Goal: Task Accomplishment & Management: Manage account settings

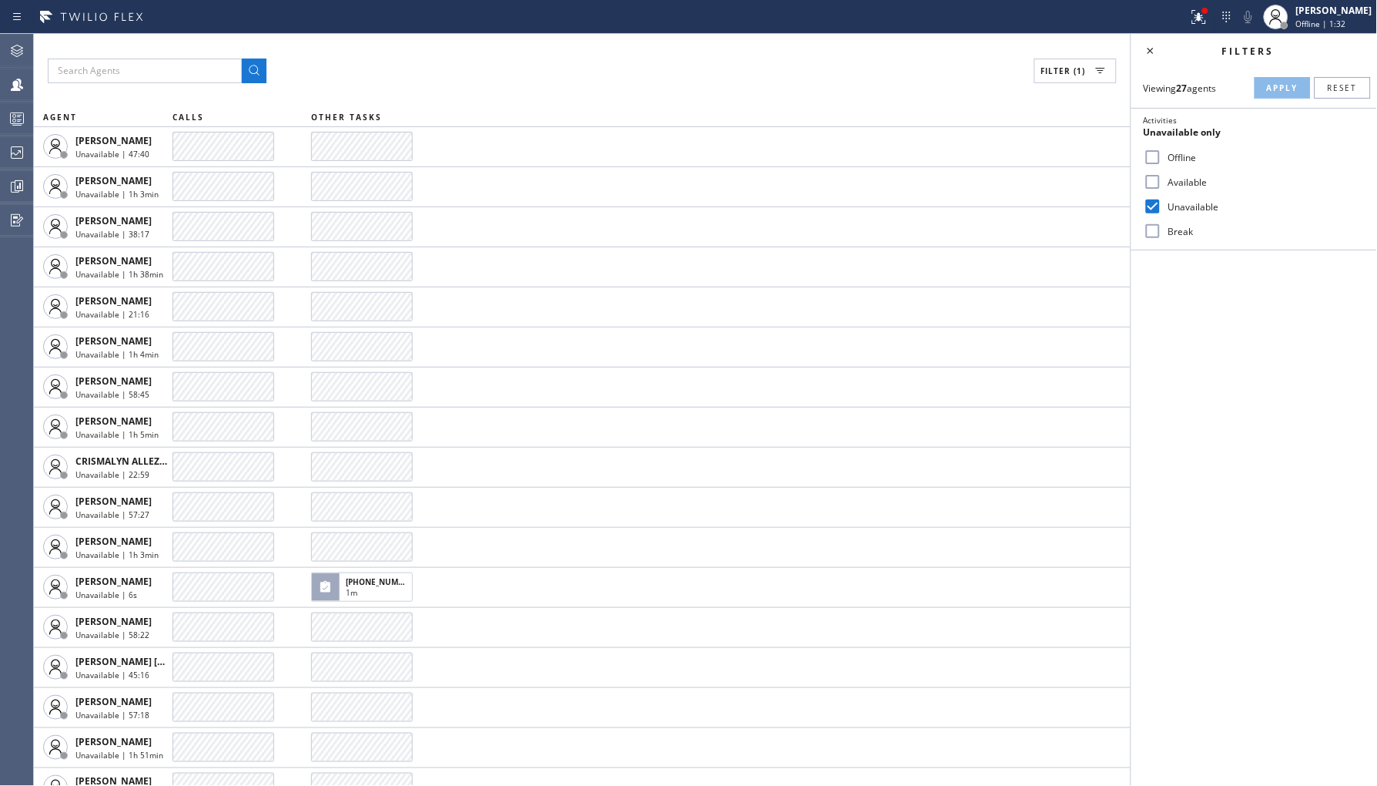
click at [1176, 236] on label "Break" at bounding box center [1263, 231] width 203 height 13
click at [1162, 236] on input "Break" at bounding box center [1153, 231] width 18 height 18
checkbox input "true"
click at [1186, 211] on label "Unavailable" at bounding box center [1263, 206] width 203 height 13
click at [1162, 211] on input "Unavailable" at bounding box center [1153, 206] width 18 height 18
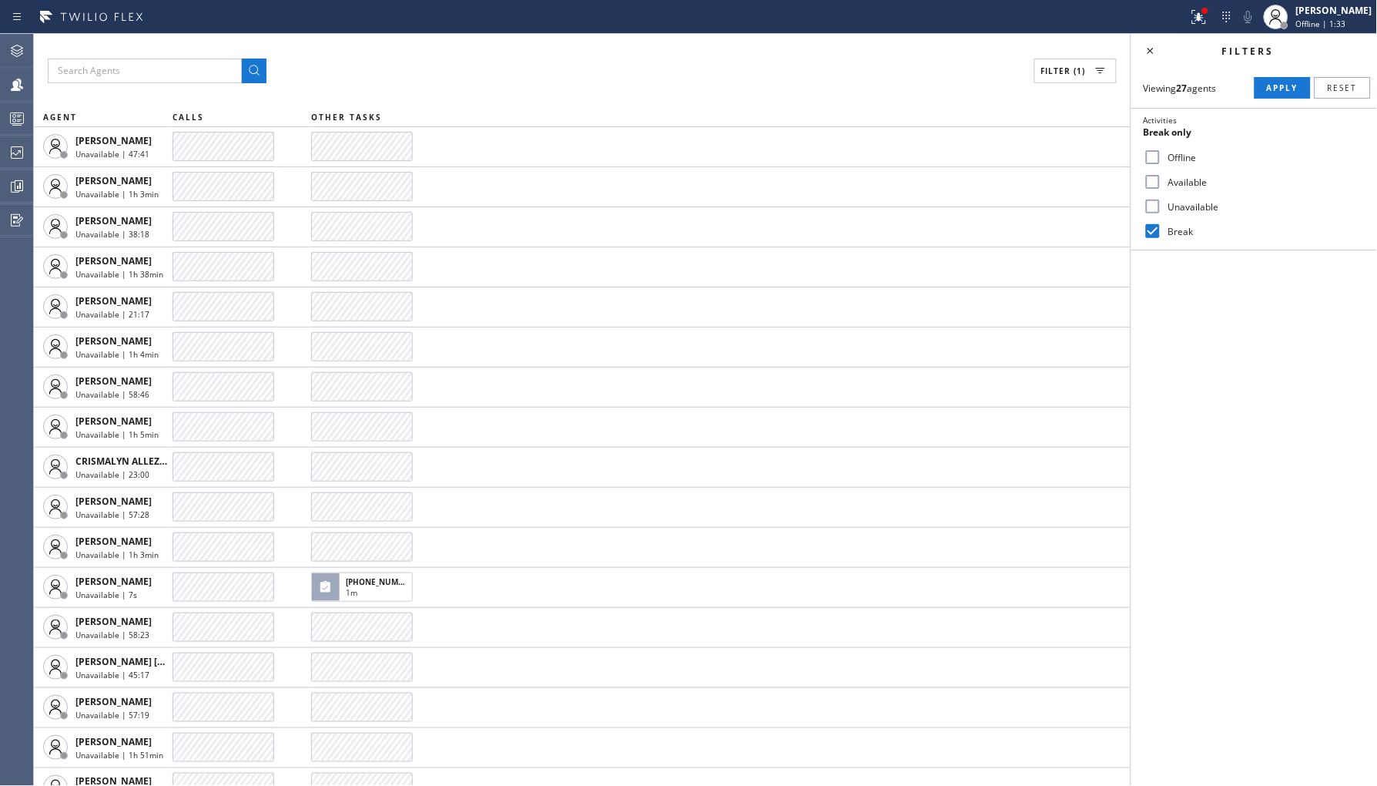
click at [1256, 111] on label "Activities Break only" at bounding box center [1254, 127] width 246 height 36
click at [1258, 105] on div "Viewing 27 agents Apply Reset Activities Break only Offline Available Unavailab…" at bounding box center [1254, 159] width 246 height 183
click at [1268, 87] on span "Apply" at bounding box center [1283, 87] width 32 height 11
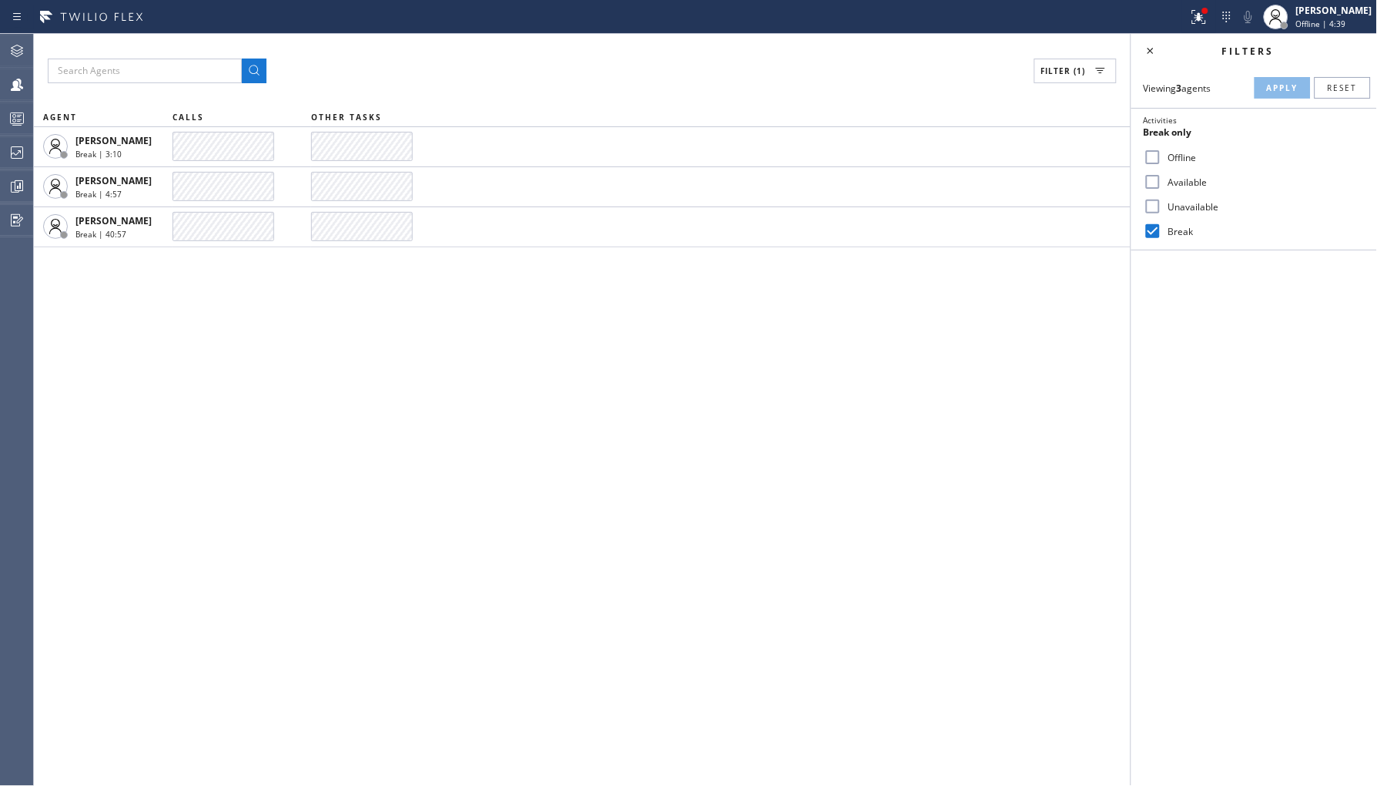
click at [1159, 208] on input "Unavailable" at bounding box center [1153, 206] width 18 height 18
checkbox input "true"
click at [1153, 233] on input "Break" at bounding box center [1153, 231] width 18 height 18
checkbox input "false"
click at [1273, 90] on span "Apply" at bounding box center [1283, 87] width 32 height 11
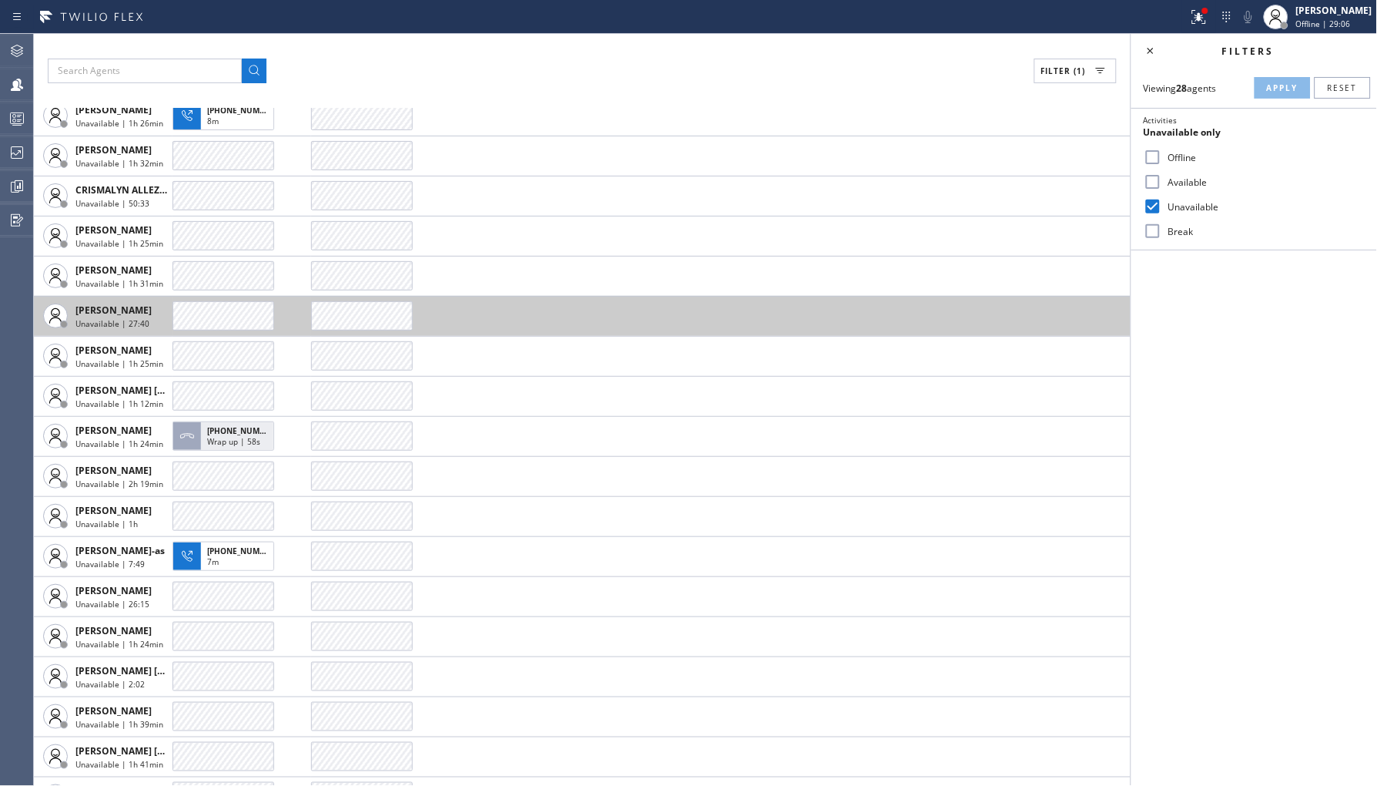
scroll to position [205, 0]
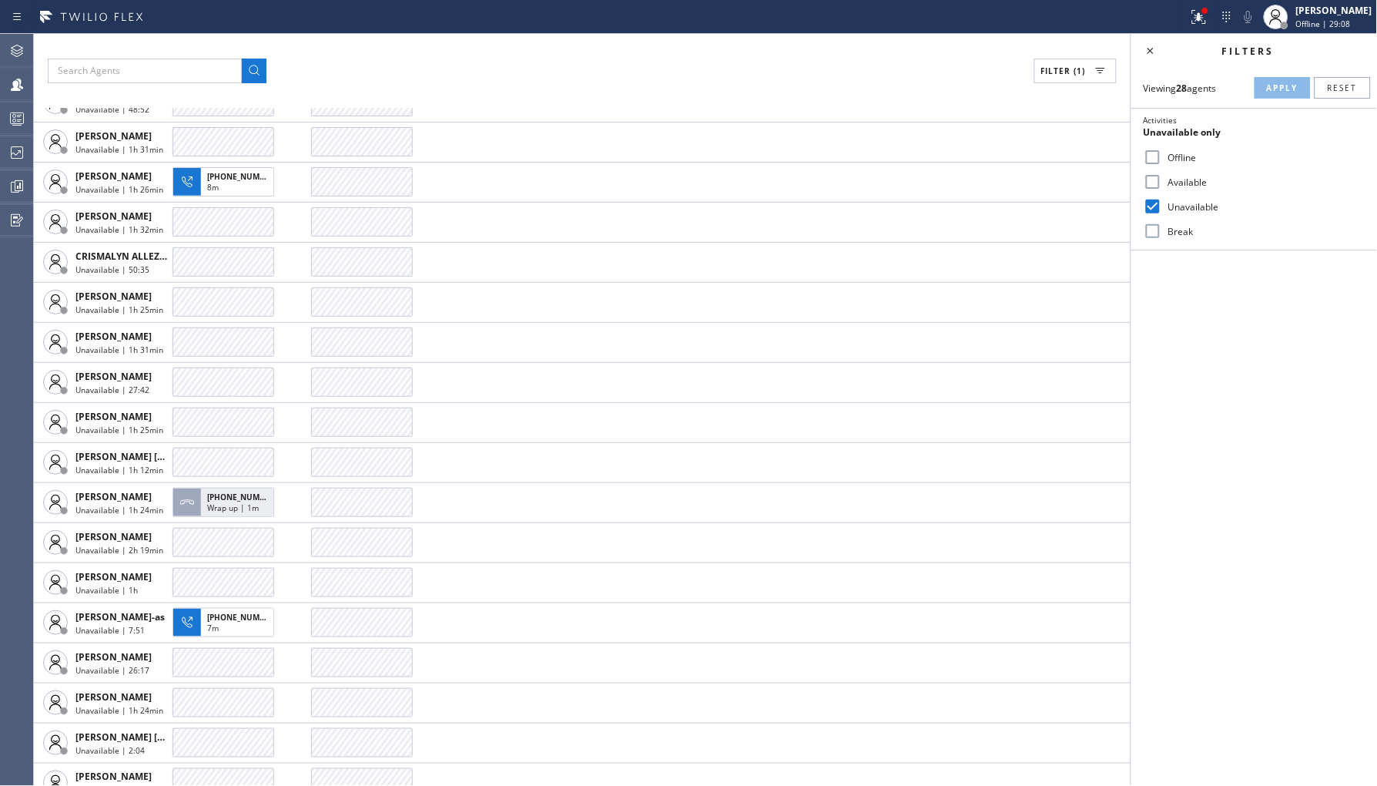
click at [1157, 159] on input "Offline" at bounding box center [1153, 157] width 18 height 18
checkbox input "true"
click at [1178, 212] on label "Unavailable" at bounding box center [1263, 206] width 203 height 13
click at [1162, 212] on input "Unavailable" at bounding box center [1153, 206] width 18 height 18
click at [1291, 73] on div "Viewing 28 agents Apply Reset Activities Offline only Offline Available Unavail…" at bounding box center [1254, 159] width 246 height 183
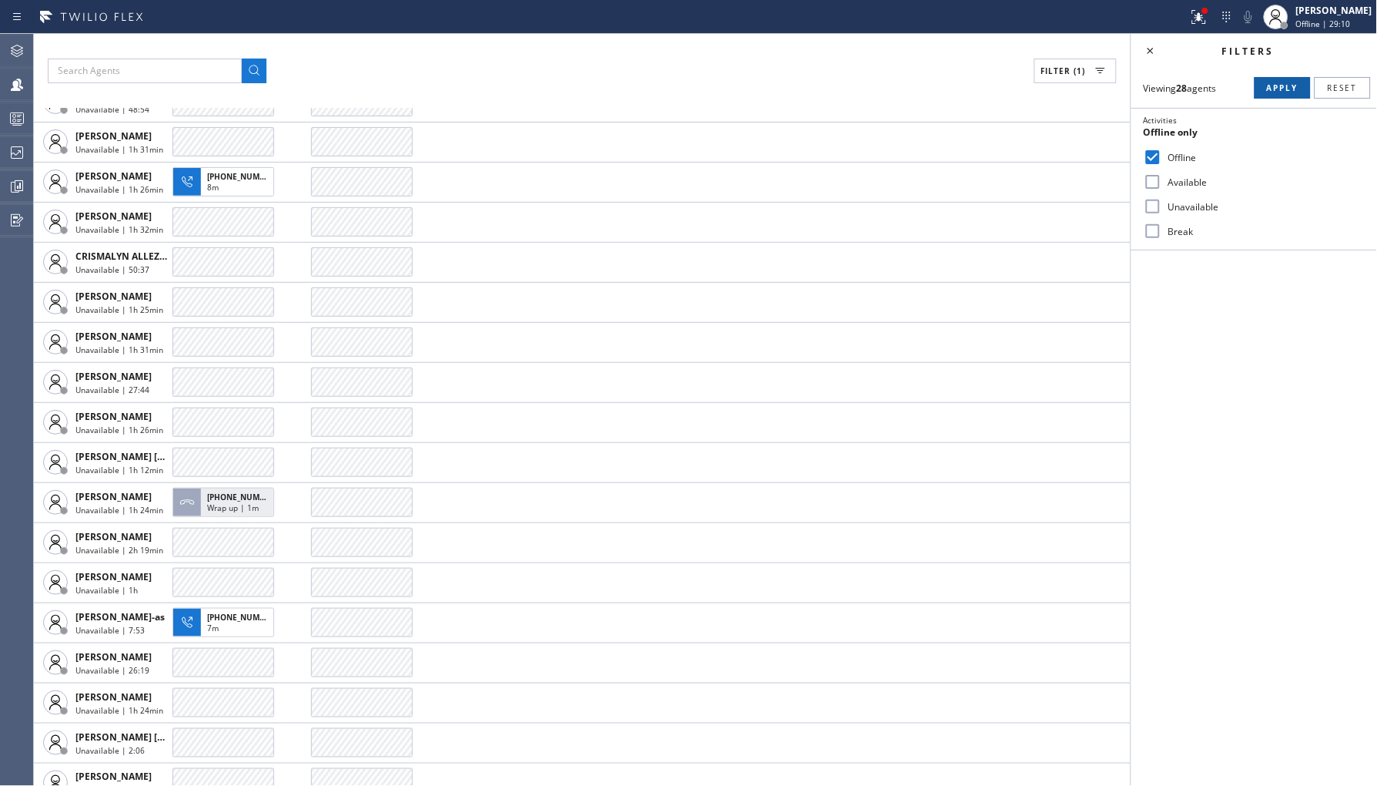
click at [1271, 85] on span "Apply" at bounding box center [1283, 87] width 32 height 11
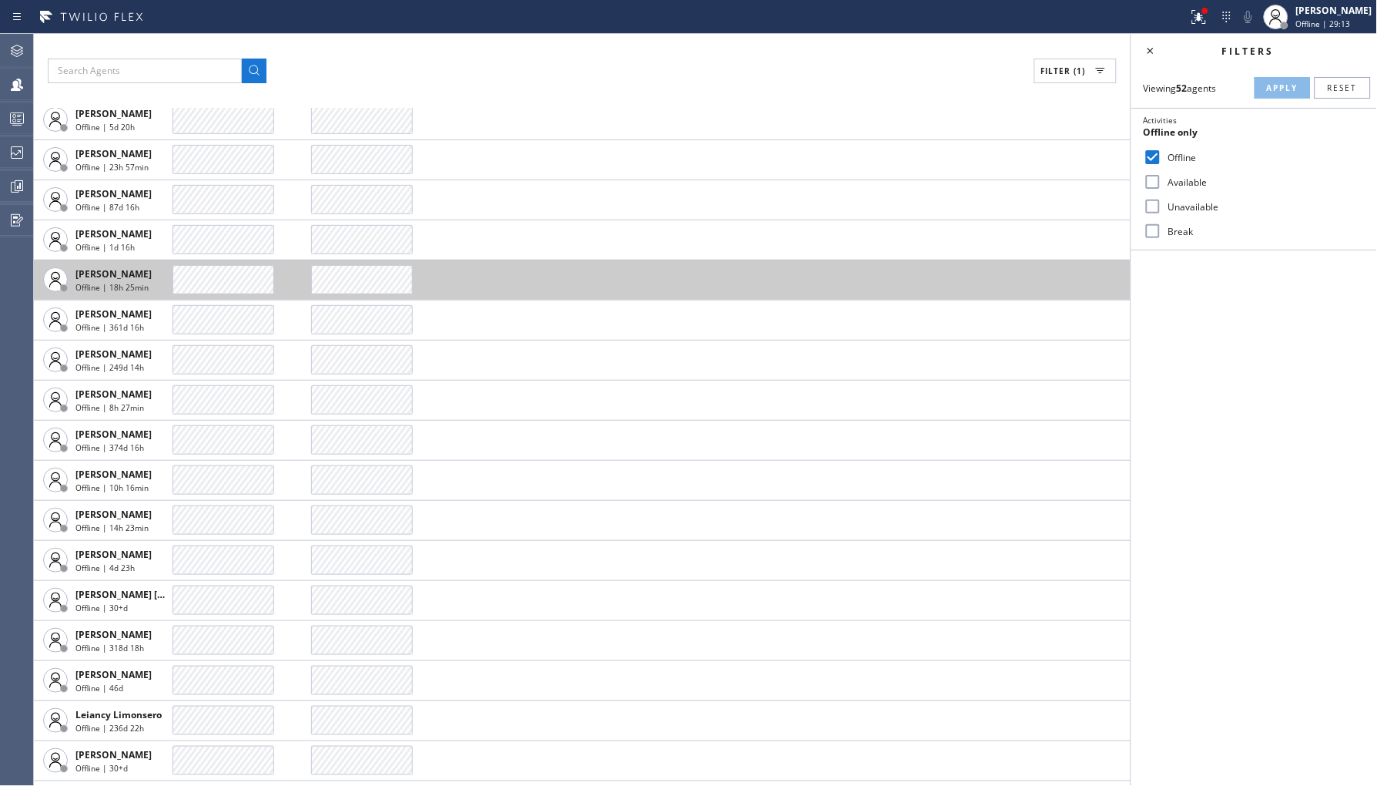
scroll to position [548, 0]
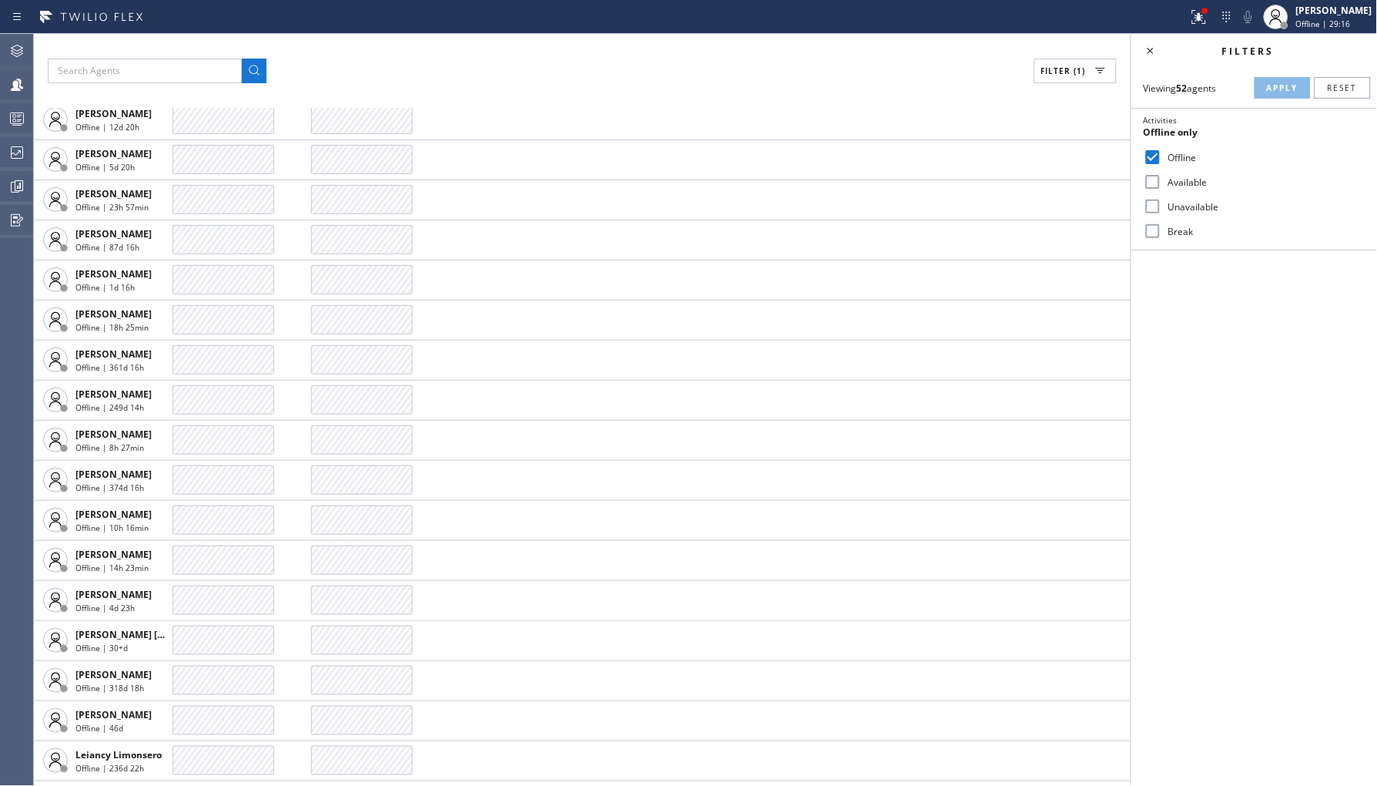
click at [1177, 201] on label "Unavailable" at bounding box center [1263, 206] width 203 height 13
click at [1162, 201] on input "Unavailable" at bounding box center [1153, 206] width 18 height 18
checkbox input "true"
click at [1181, 158] on label "Offline" at bounding box center [1263, 157] width 203 height 13
click at [1162, 158] on input "Offline" at bounding box center [1153, 157] width 18 height 18
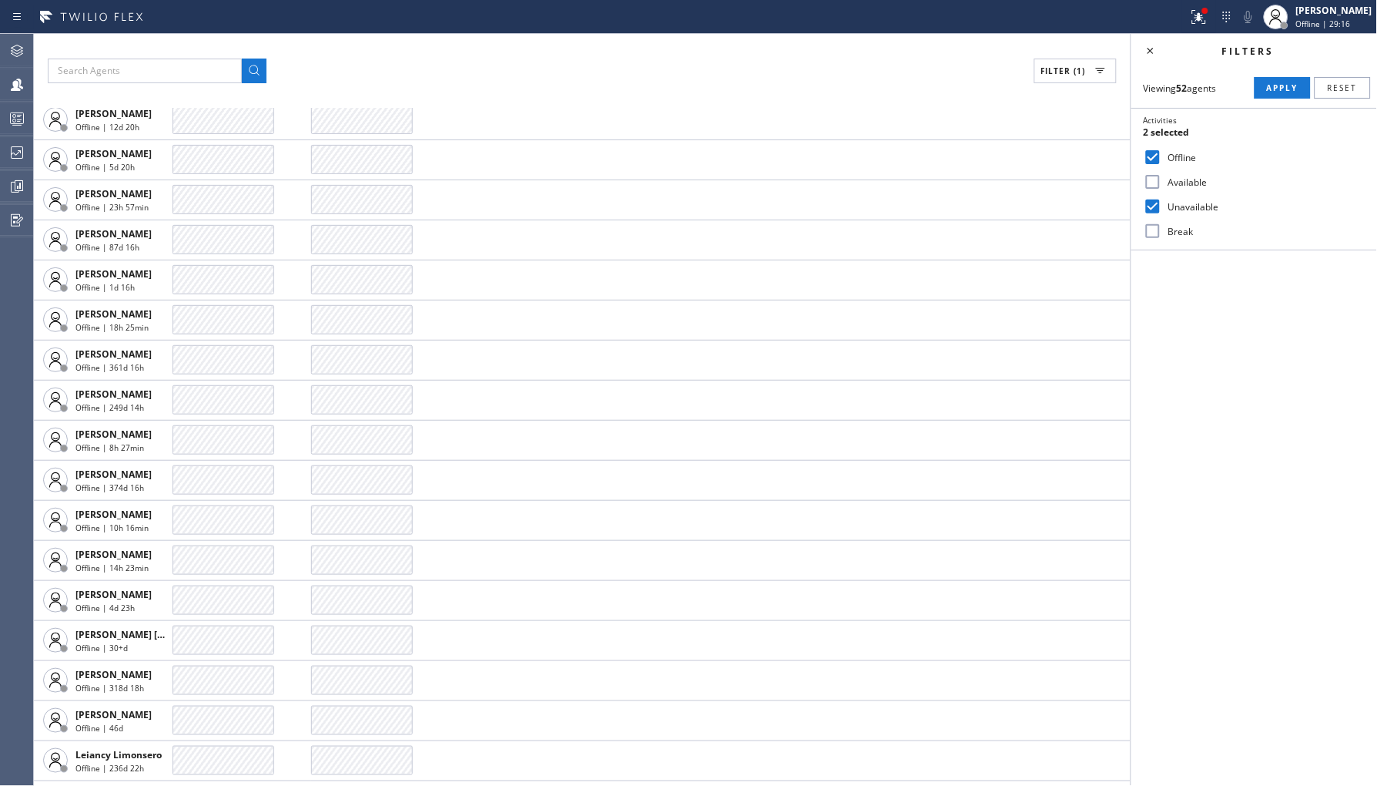
checkbox input "false"
click at [1271, 88] on span "Apply" at bounding box center [1283, 87] width 32 height 11
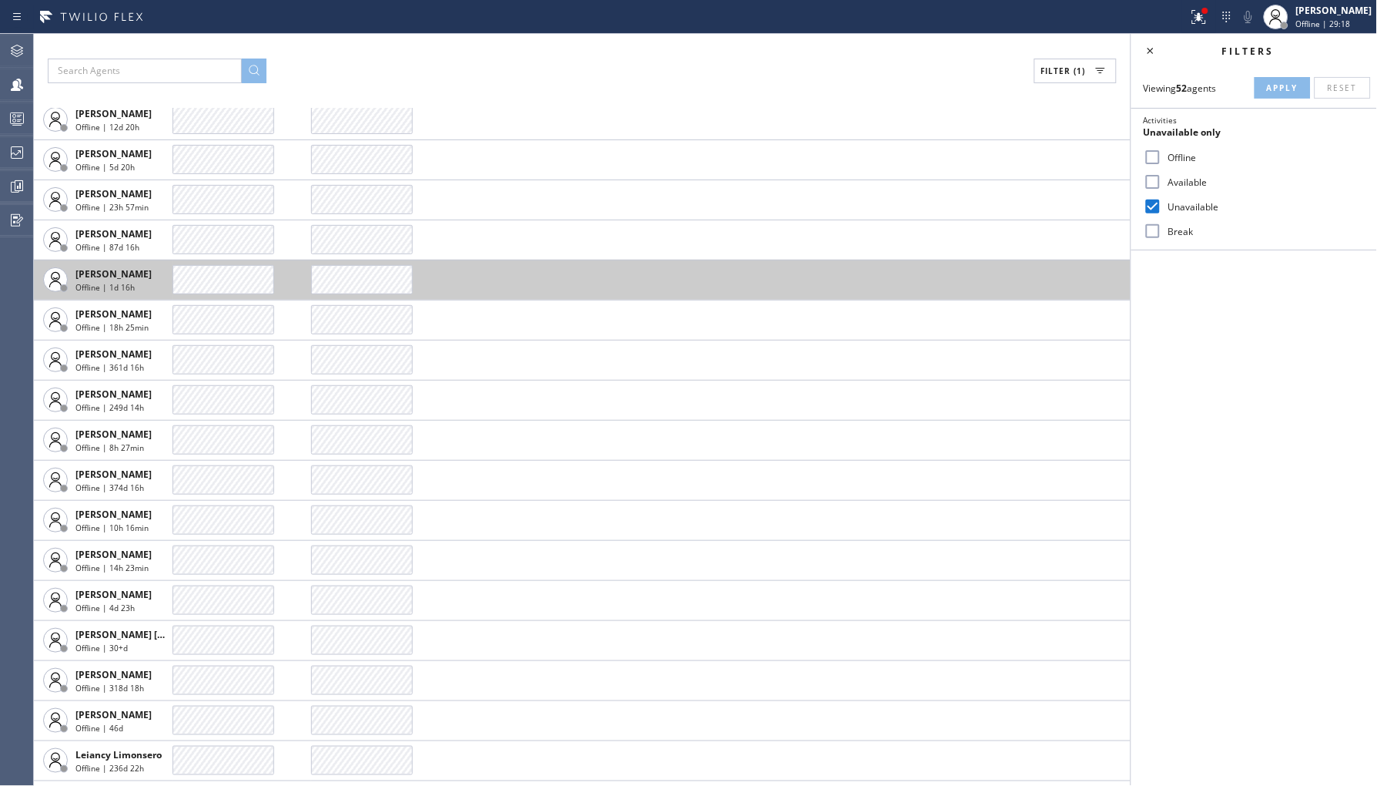
scroll to position [462, 0]
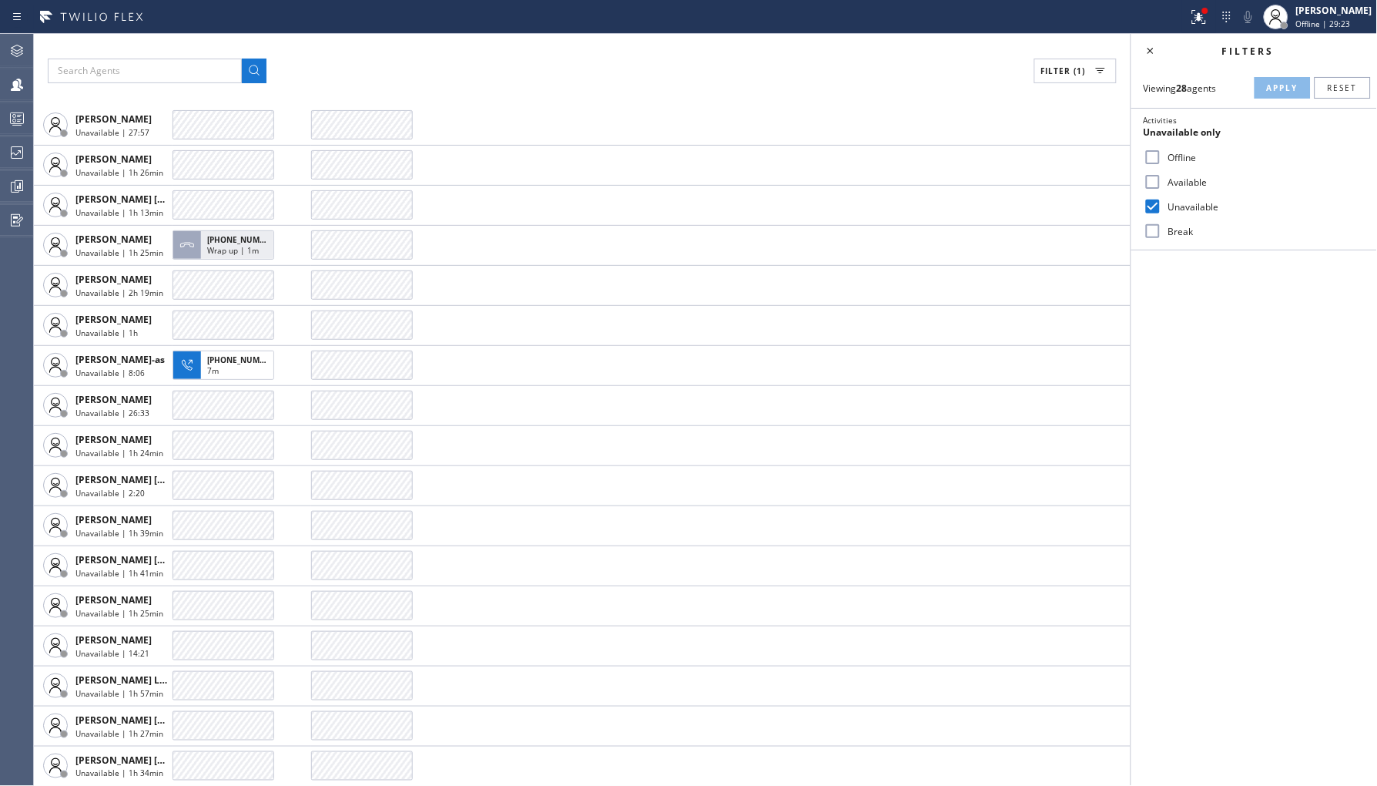
click at [1161, 189] on input "Available" at bounding box center [1153, 182] width 18 height 18
checkbox input "true"
click at [1161, 204] on input "Unavailable" at bounding box center [1153, 206] width 18 height 18
click at [1271, 89] on span "Apply" at bounding box center [1283, 87] width 32 height 11
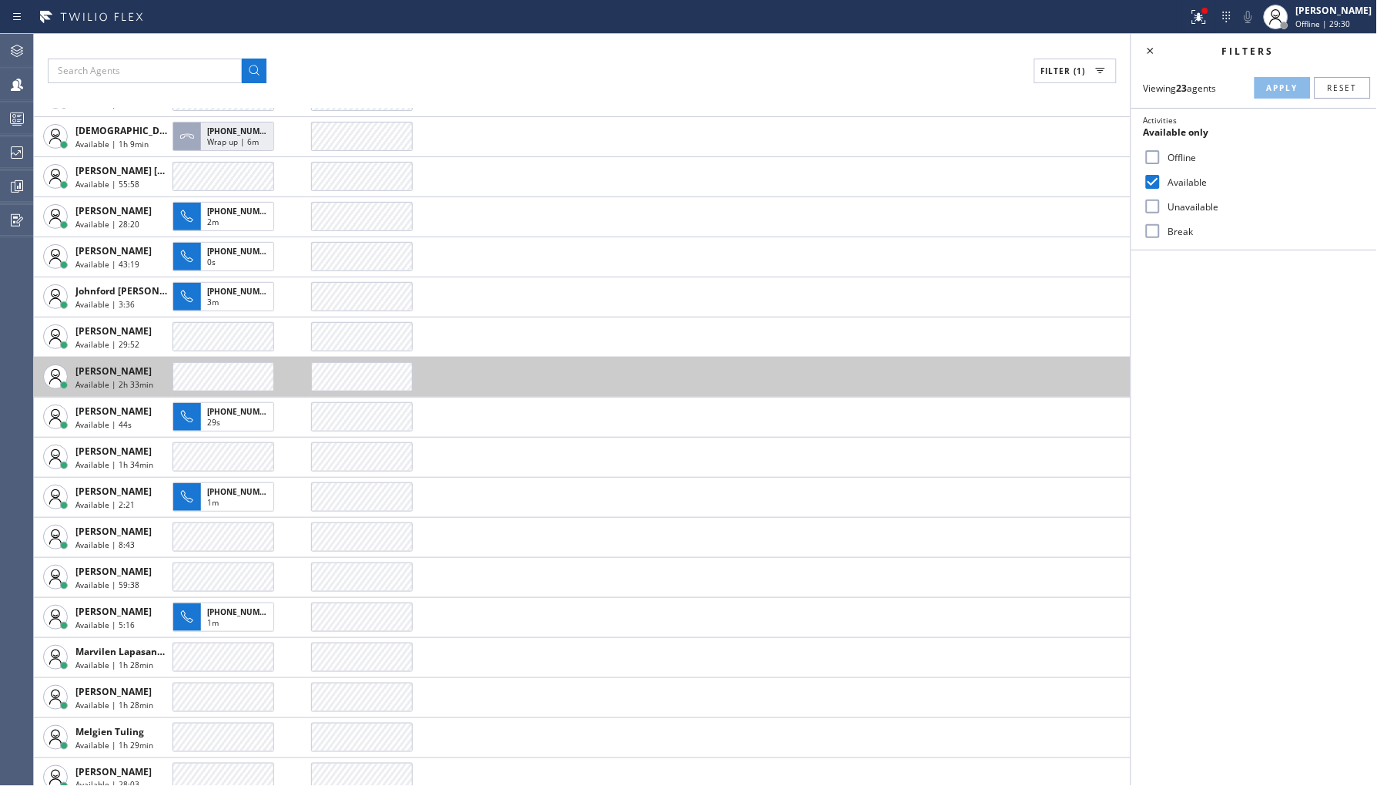
scroll to position [0, 0]
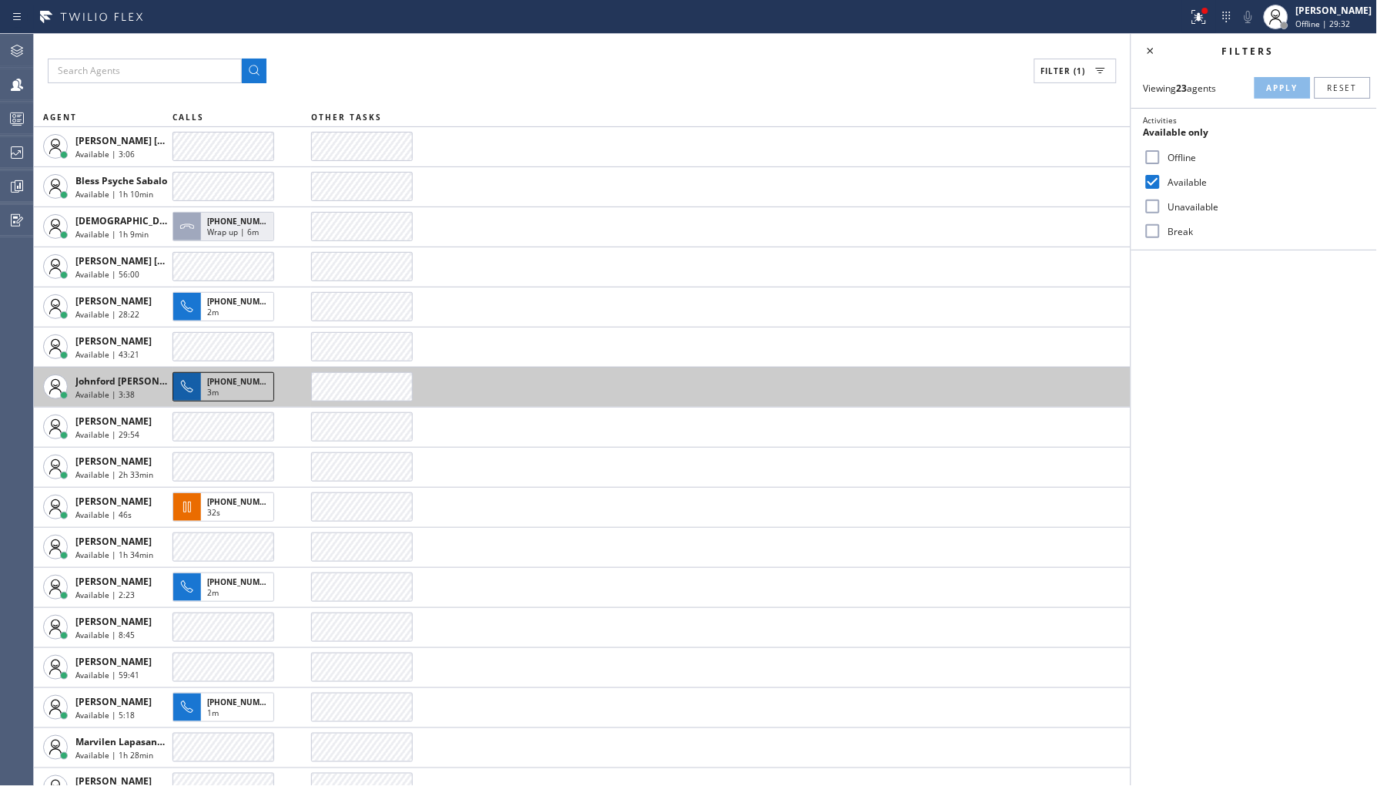
click at [208, 387] on span "3m" at bounding box center [213, 392] width 12 height 11
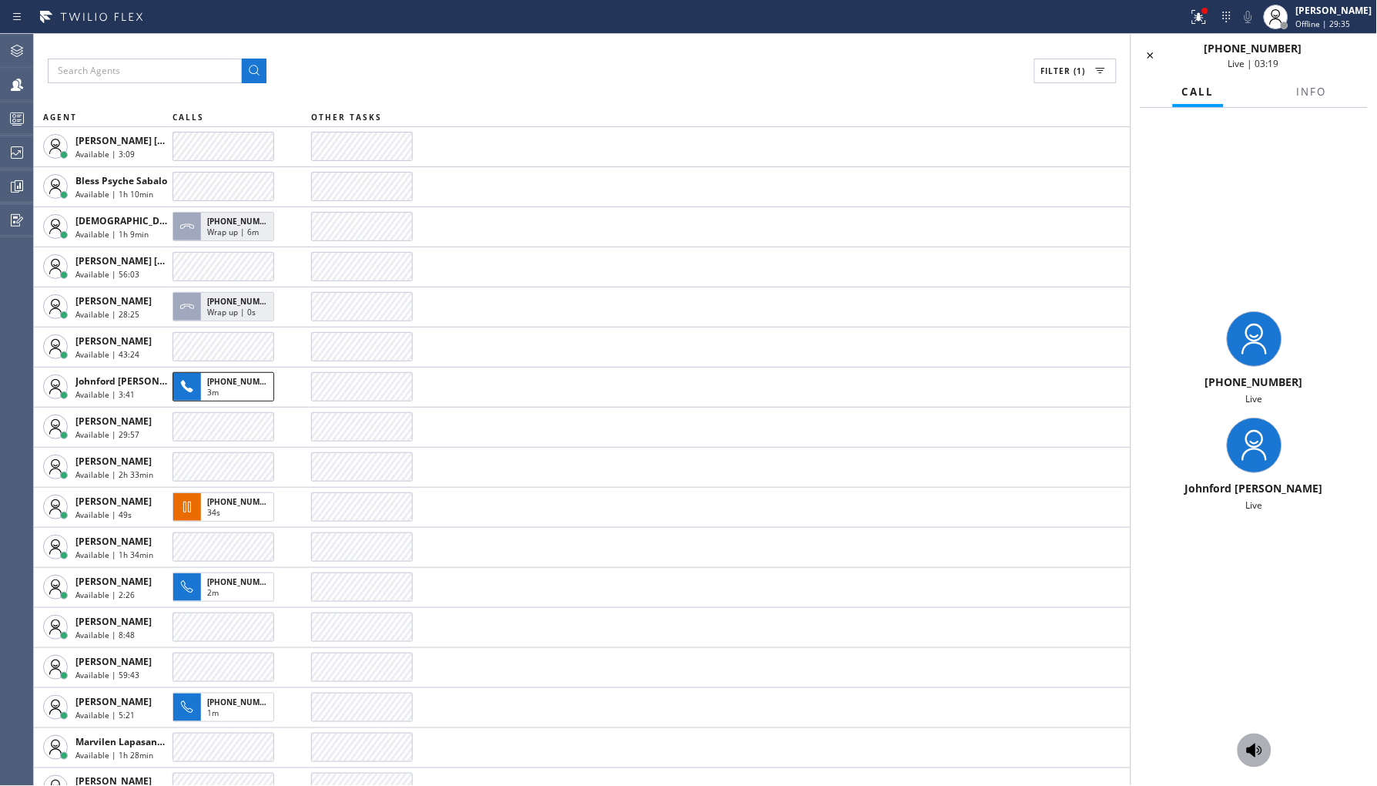
click at [1248, 747] on icon at bounding box center [1254, 750] width 18 height 18
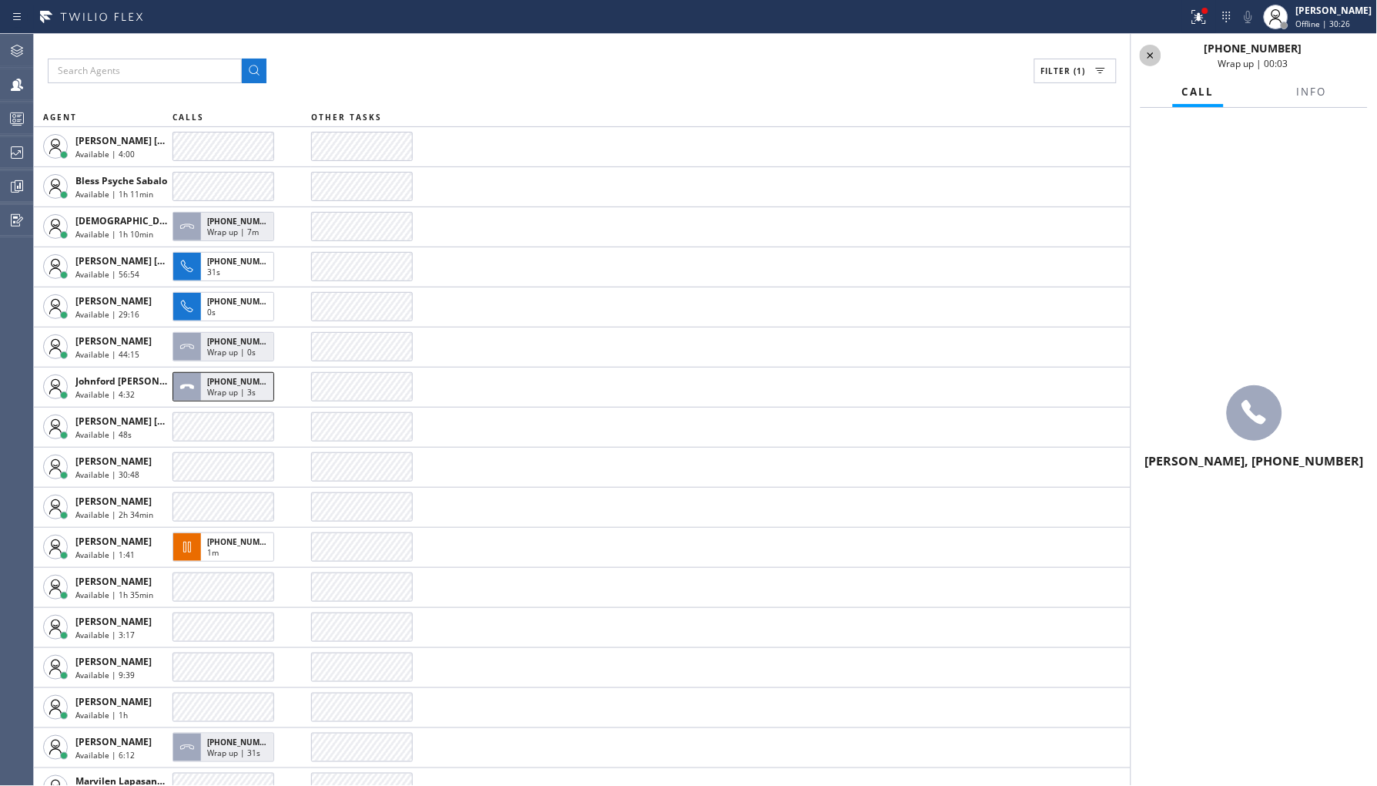
click at [1147, 49] on icon at bounding box center [1150, 55] width 18 height 18
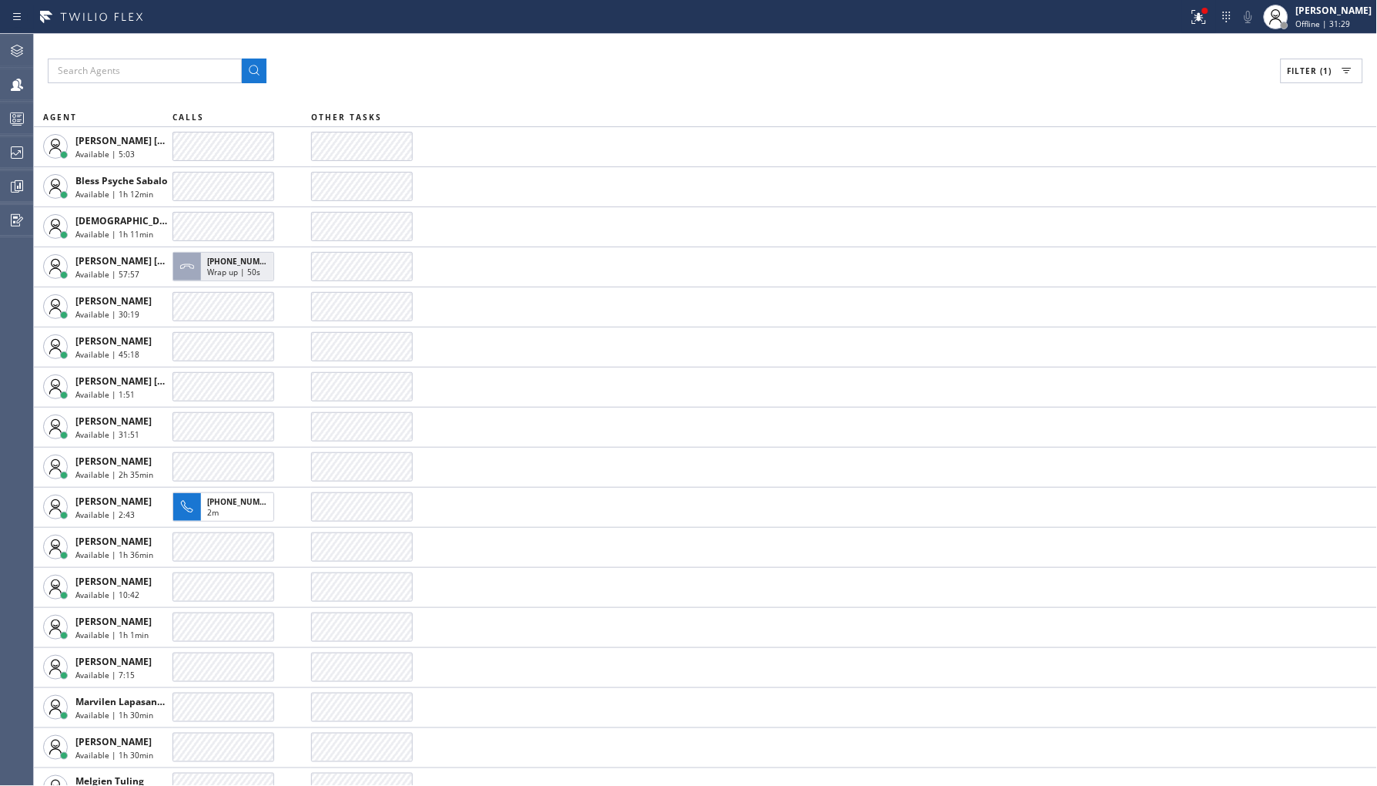
drag, startPoint x: 1288, startPoint y: 66, endPoint x: 1317, endPoint y: 98, distance: 43.1
click at [1288, 66] on span "Filter (1)" at bounding box center [1310, 70] width 45 height 11
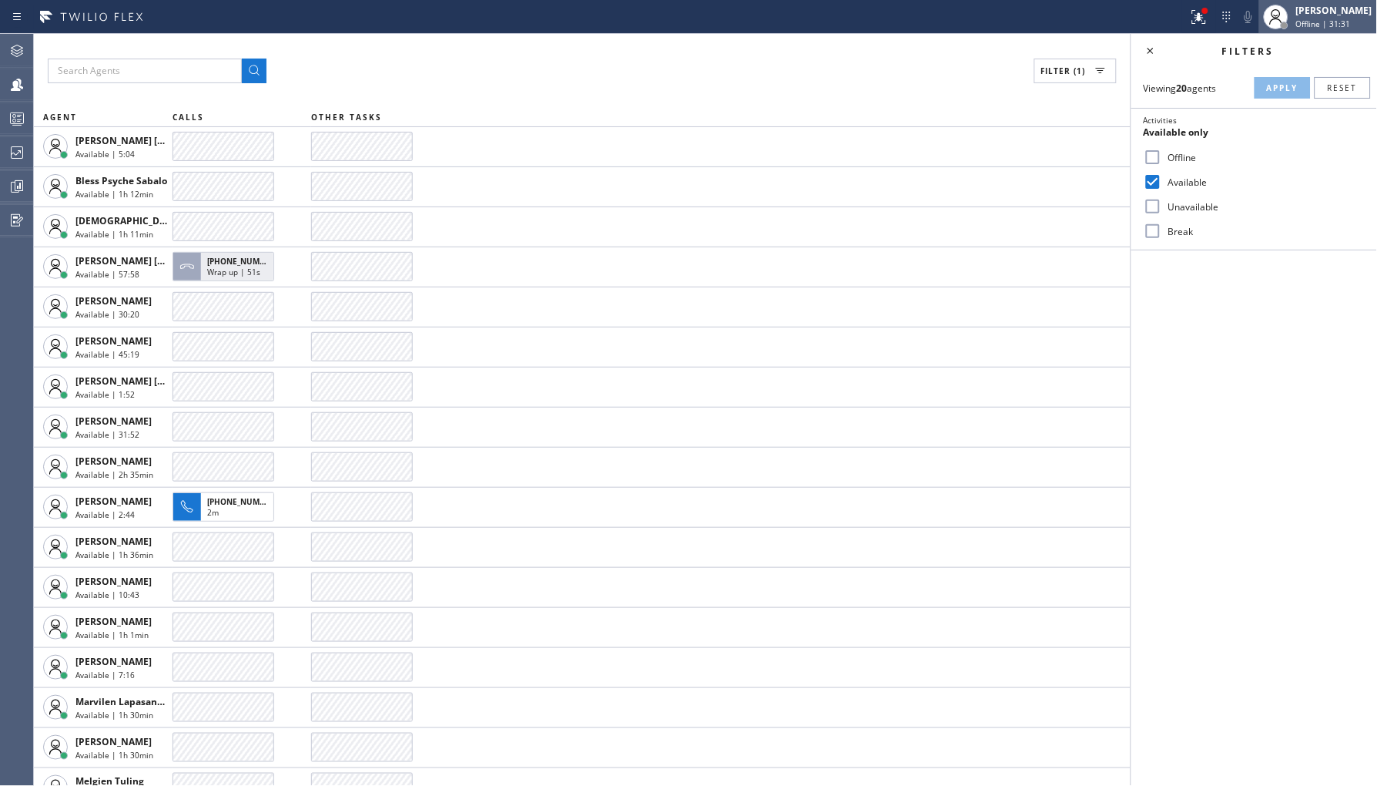
click at [1311, 19] on span "Offline | 31:31" at bounding box center [1323, 23] width 55 height 11
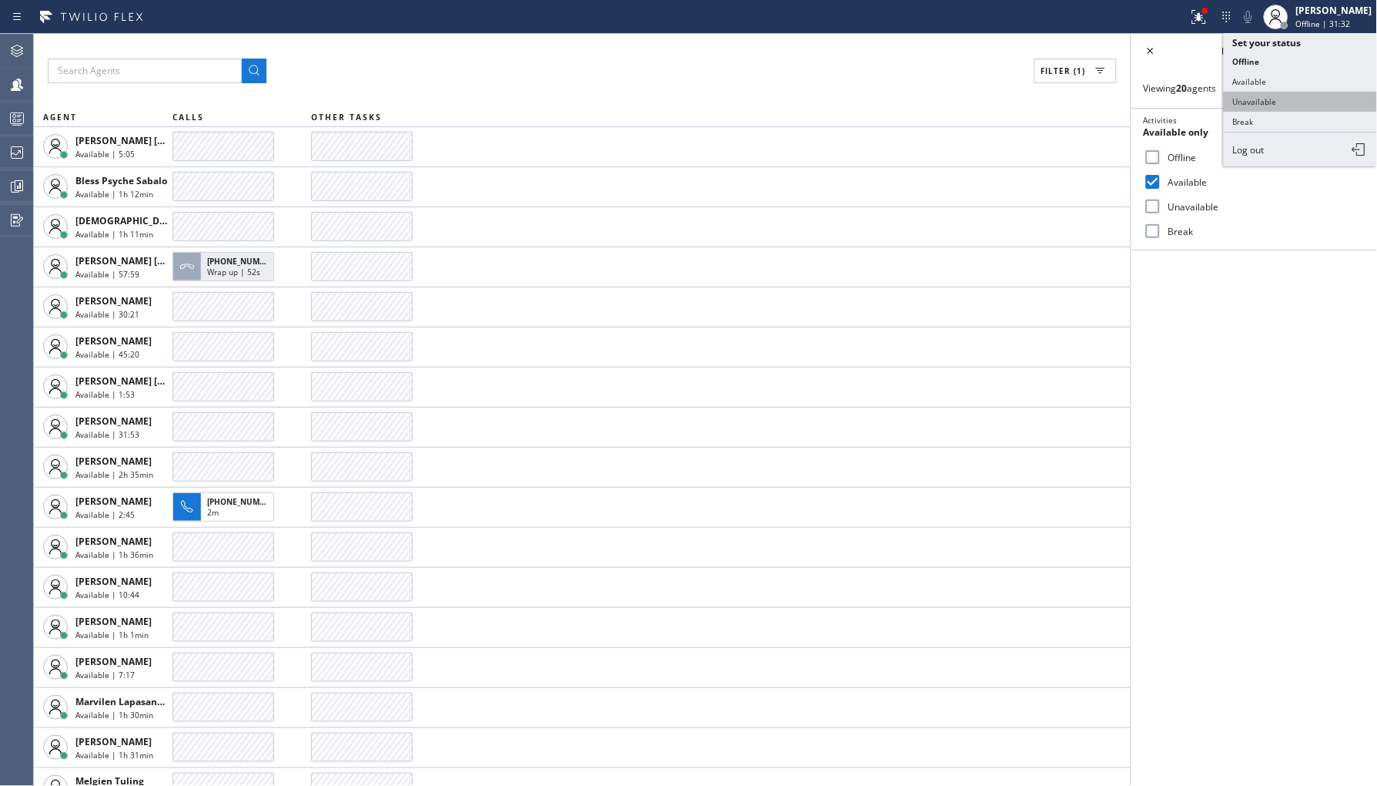
click at [1250, 102] on button "Unavailable" at bounding box center [1301, 102] width 154 height 20
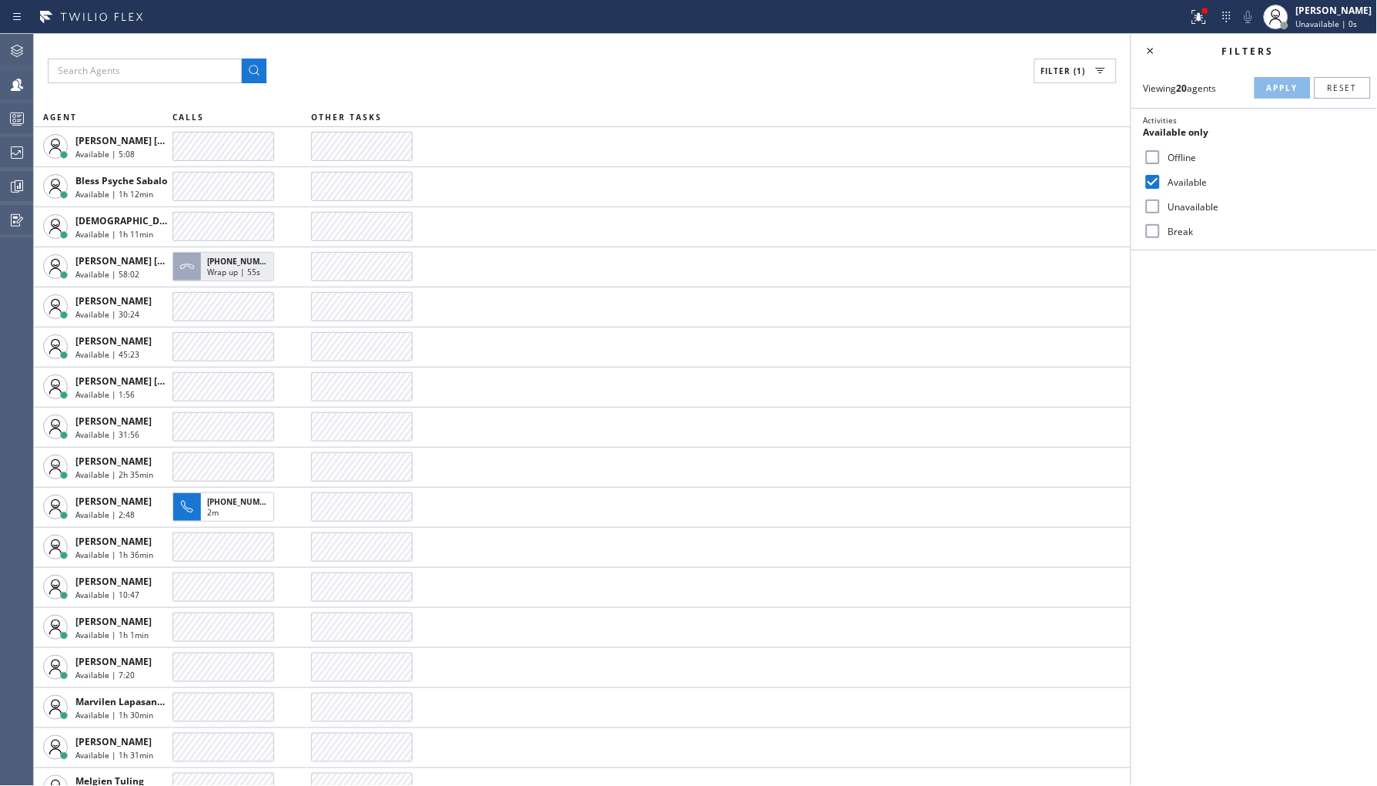
click at [1145, 202] on input "Unavailable" at bounding box center [1153, 206] width 18 height 18
checkbox input "true"
click at [1171, 179] on label "Available" at bounding box center [1263, 182] width 203 height 13
click at [1162, 179] on input "Available" at bounding box center [1153, 182] width 18 height 18
checkbox input "false"
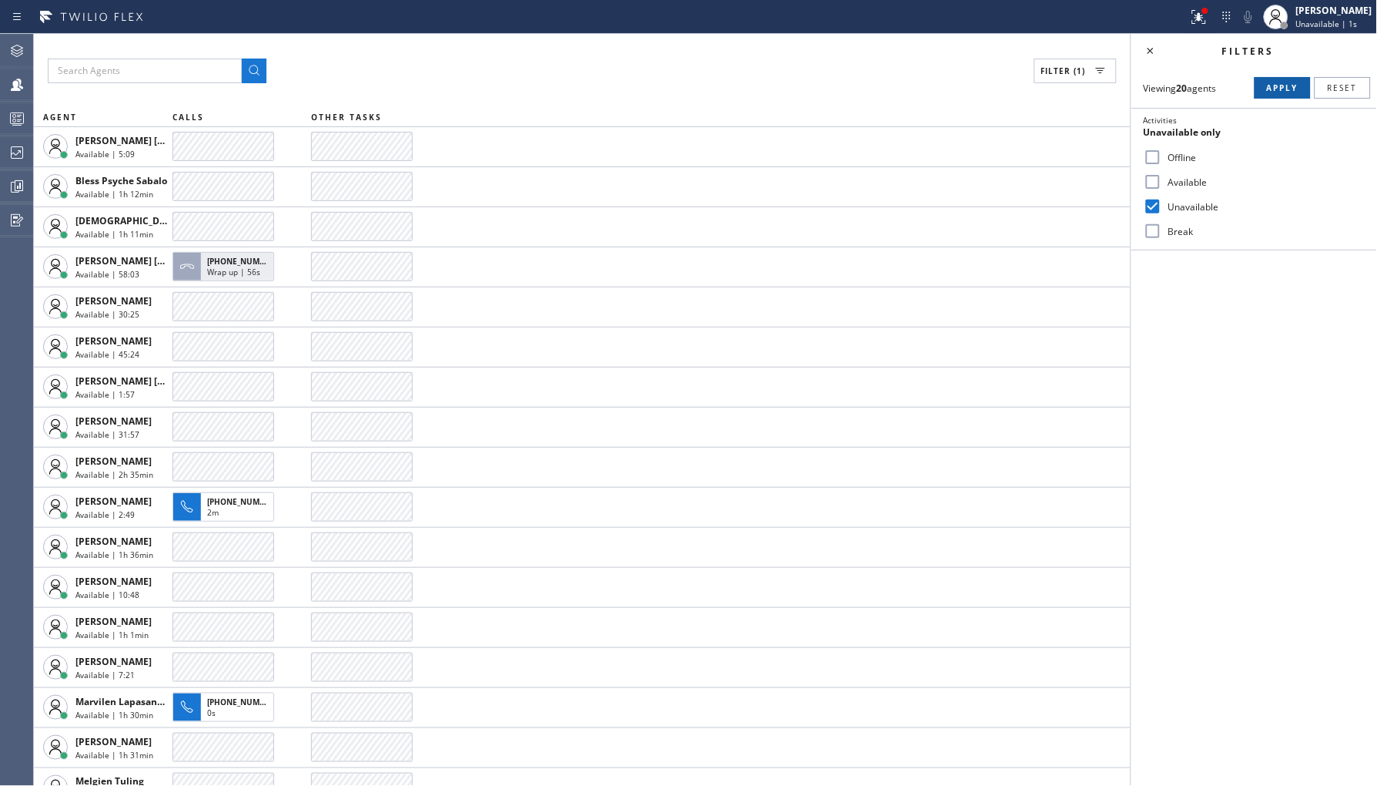
click at [1280, 90] on span "Apply" at bounding box center [1283, 87] width 32 height 11
